Goal: Task Accomplishment & Management: Use online tool/utility

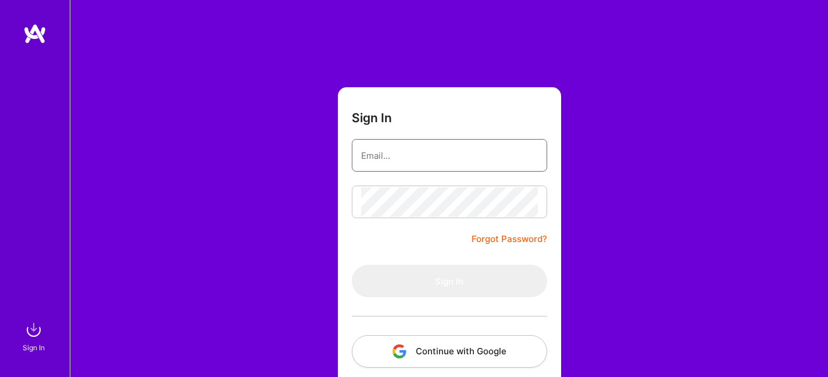
type input "[EMAIL_ADDRESS][DOMAIN_NAME]"
click at [421, 277] on button "Sign In" at bounding box center [449, 280] width 195 height 33
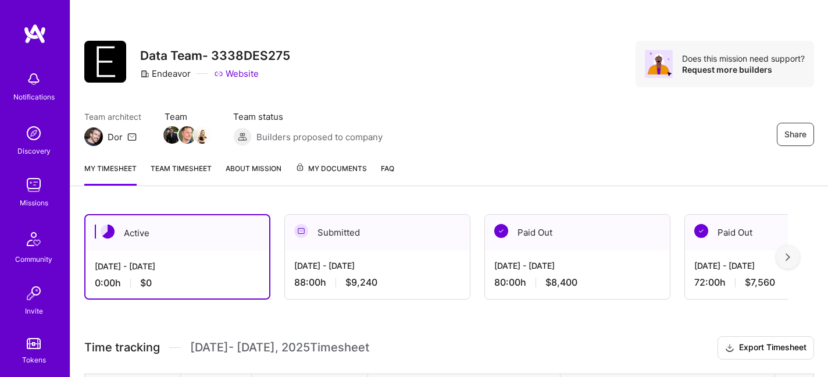
scroll to position [162, 0]
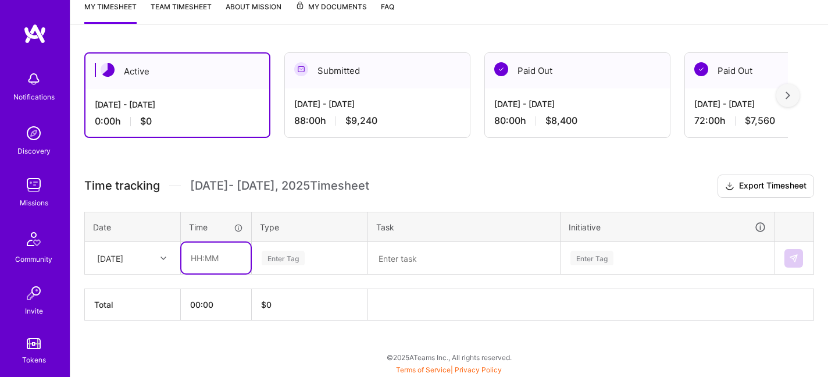
click at [243, 251] on input "text" at bounding box center [215, 257] width 69 height 31
type input "08:00"
click at [282, 267] on div "Enter Tag" at bounding box center [309, 258] width 115 height 30
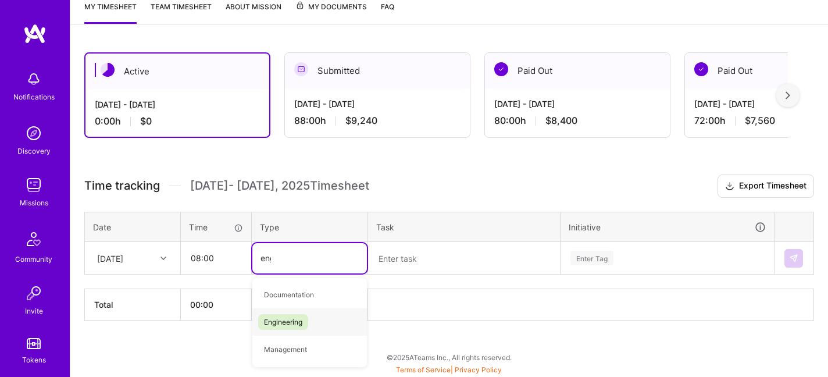
scroll to position [0, 0]
type input "engin"
click at [293, 299] on span "Engineering" at bounding box center [283, 296] width 50 height 16
click at [409, 262] on textarea at bounding box center [463, 258] width 189 height 30
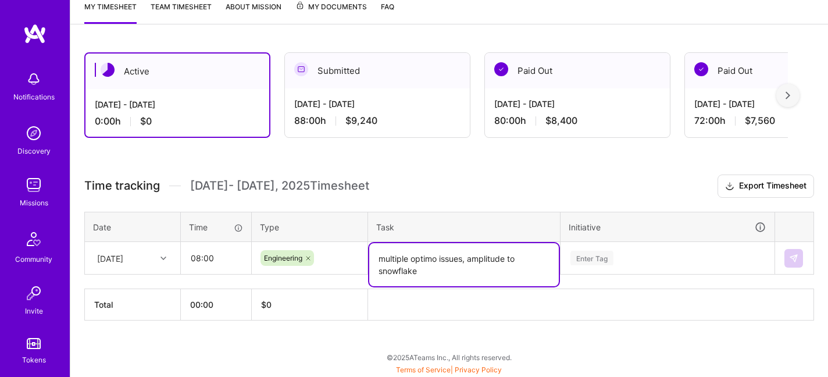
type textarea "multiple optimo issues, amplitude to snowflake"
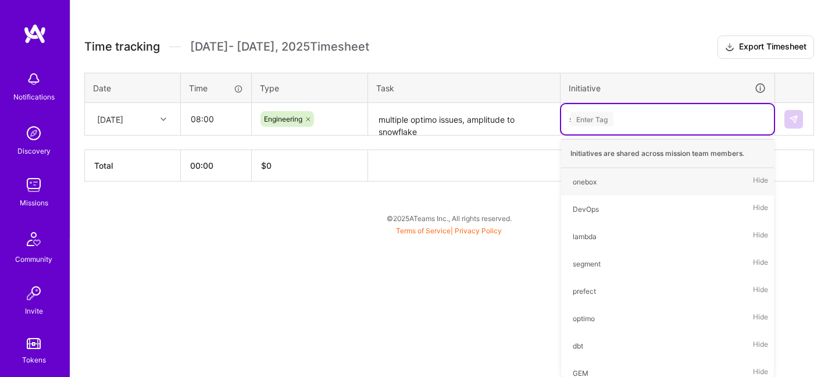
scroll to position [185, 0]
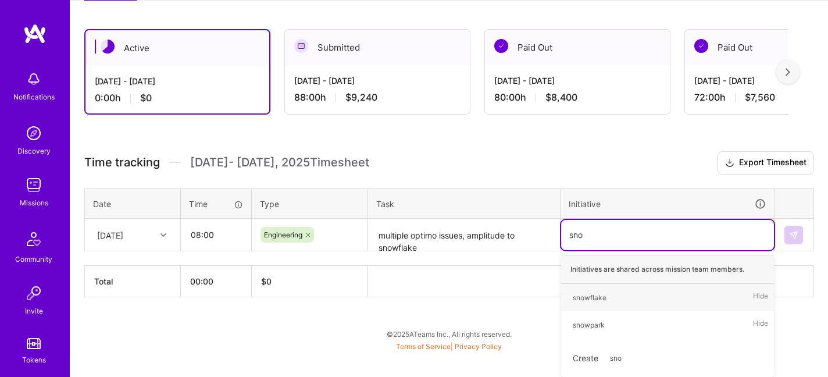
type input "snow"
click at [583, 295] on div "snowflake" at bounding box center [590, 297] width 34 height 12
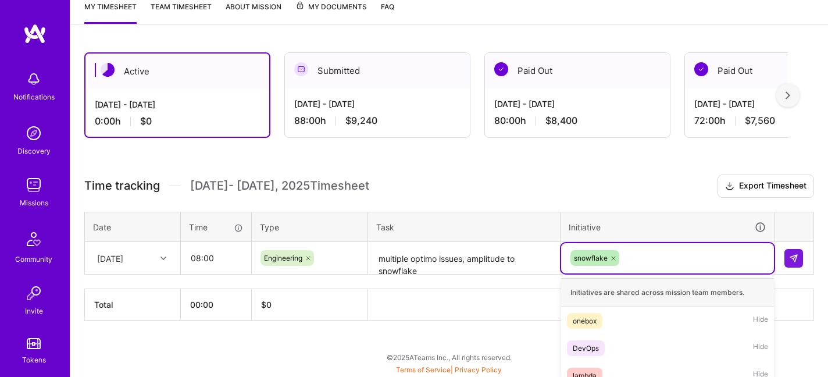
scroll to position [301, 0]
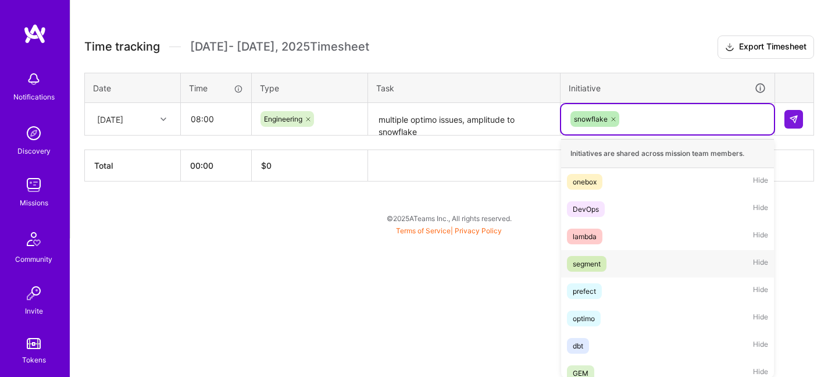
click at [634, 134] on div "option snowflake, selected. option segment focused, 4 of 64. 63 results availab…" at bounding box center [667, 119] width 213 height 30
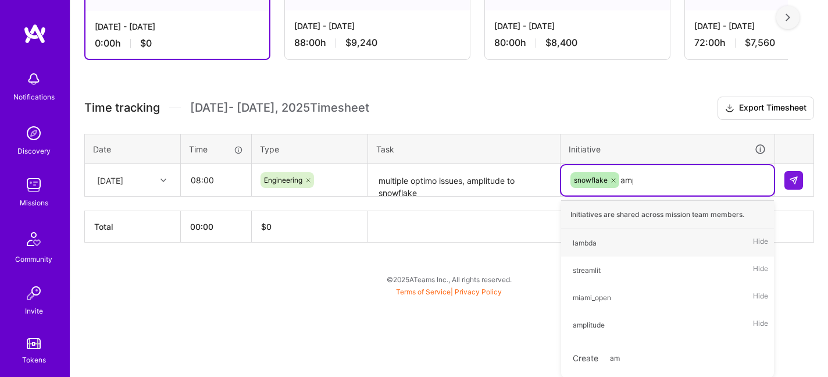
scroll to position [162, 0]
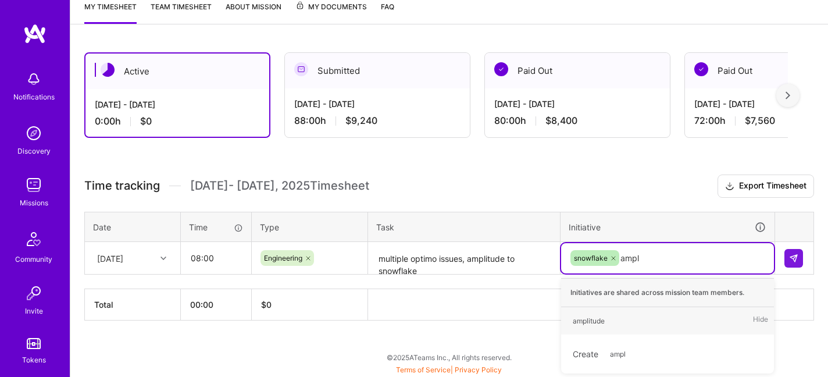
type input "ampli"
click at [651, 313] on div "amplitude Hide" at bounding box center [667, 320] width 213 height 27
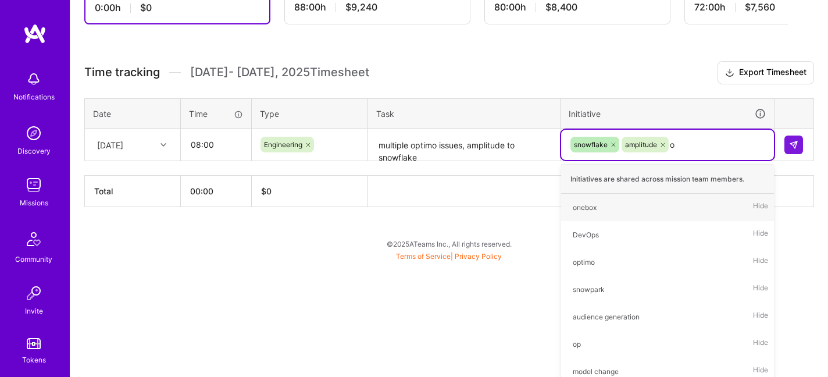
type input "op"
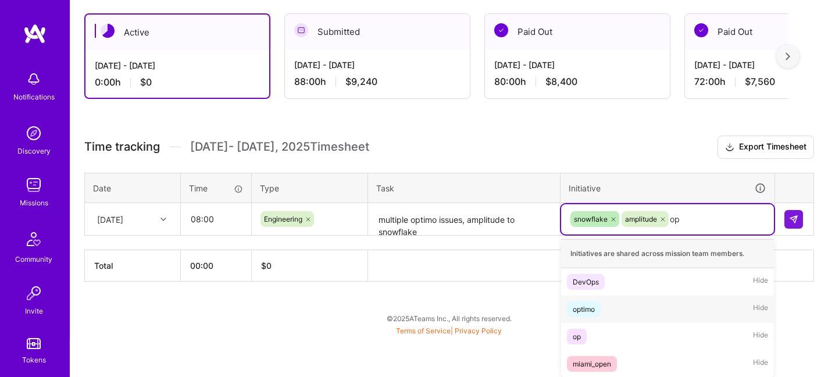
click at [620, 303] on div "optimo Hide" at bounding box center [667, 308] width 213 height 27
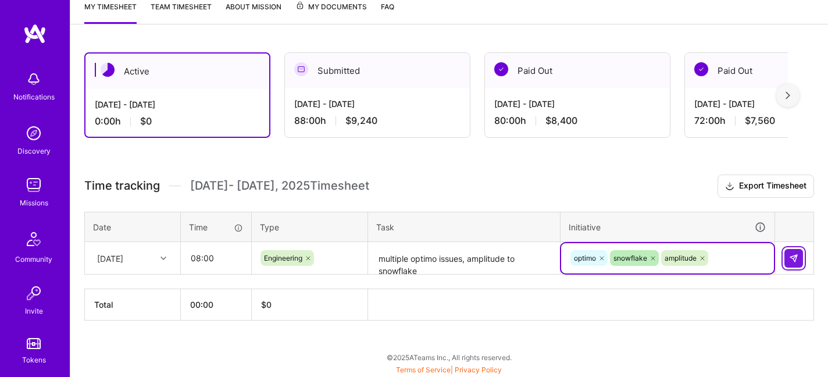
click at [793, 261] on img at bounding box center [793, 257] width 9 height 9
